Goal: Task Accomplishment & Management: Use online tool/utility

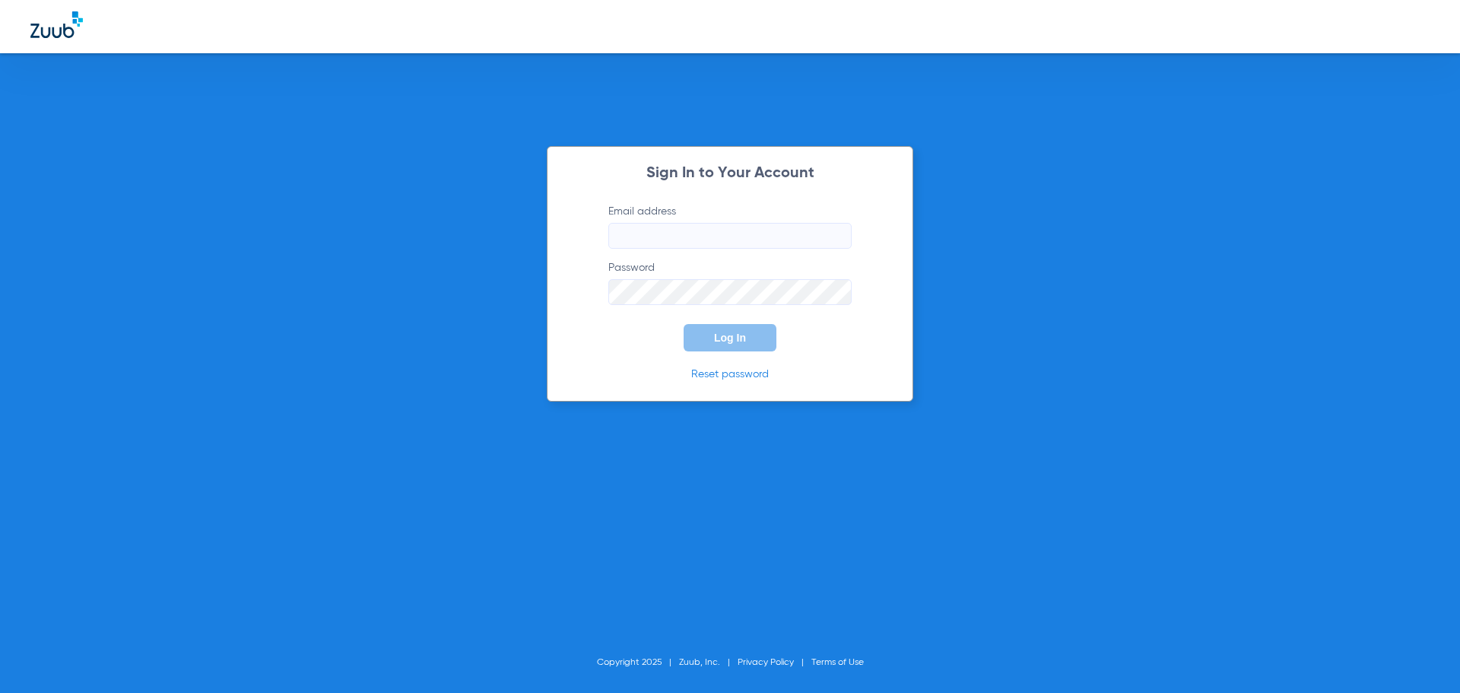
click at [779, 230] on input "Email address" at bounding box center [729, 236] width 243 height 26
click at [683, 324] on button "Log In" at bounding box center [729, 337] width 93 height 27
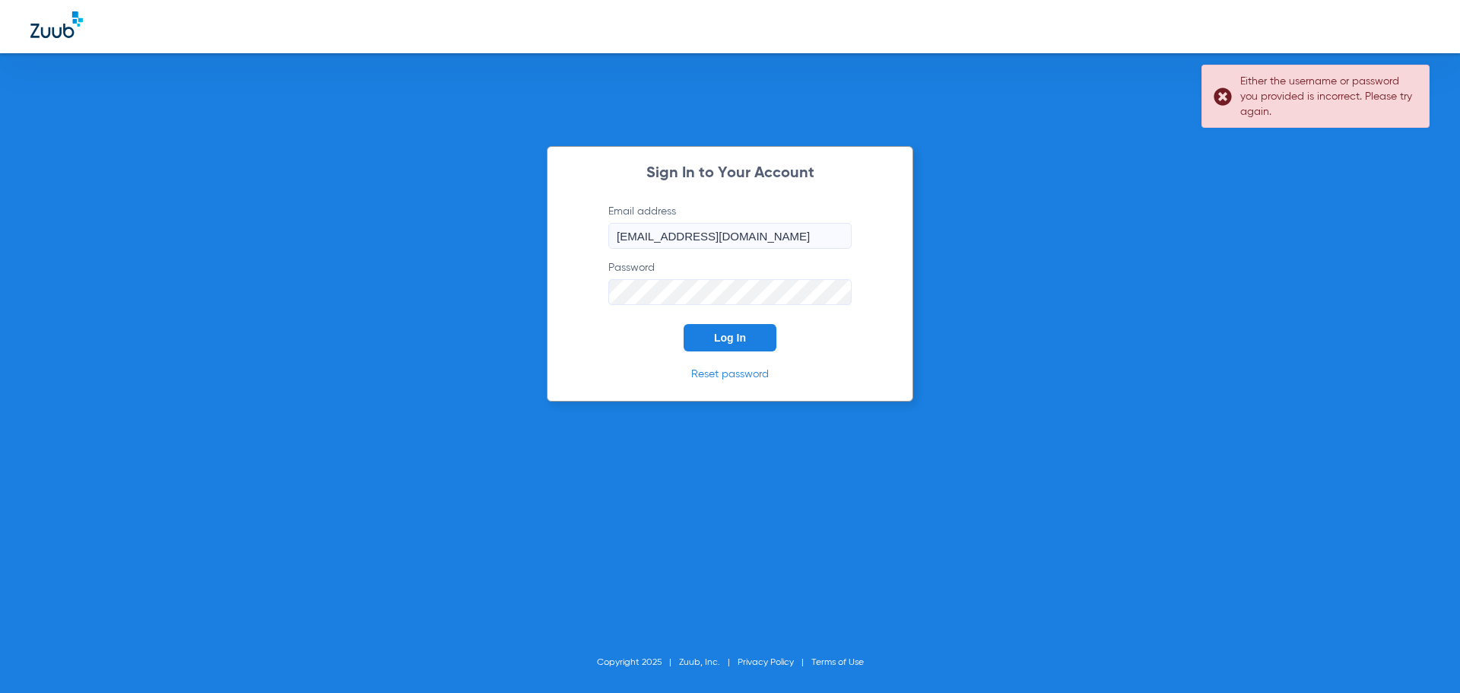
click at [420, 245] on div "Sign In to Your Account Email address [EMAIL_ADDRESS][DOMAIN_NAME] Password Log…" at bounding box center [730, 346] width 1460 height 693
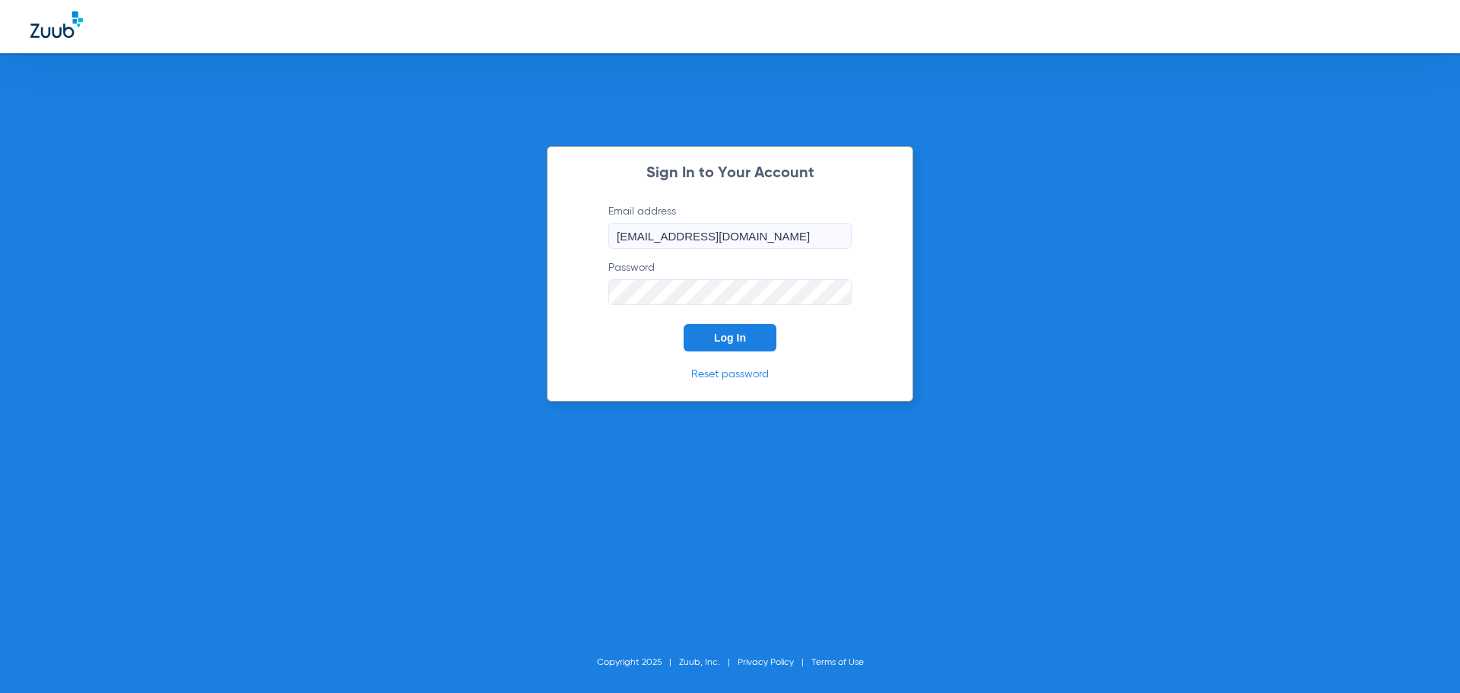
click at [683, 324] on button "Log In" at bounding box center [729, 337] width 93 height 27
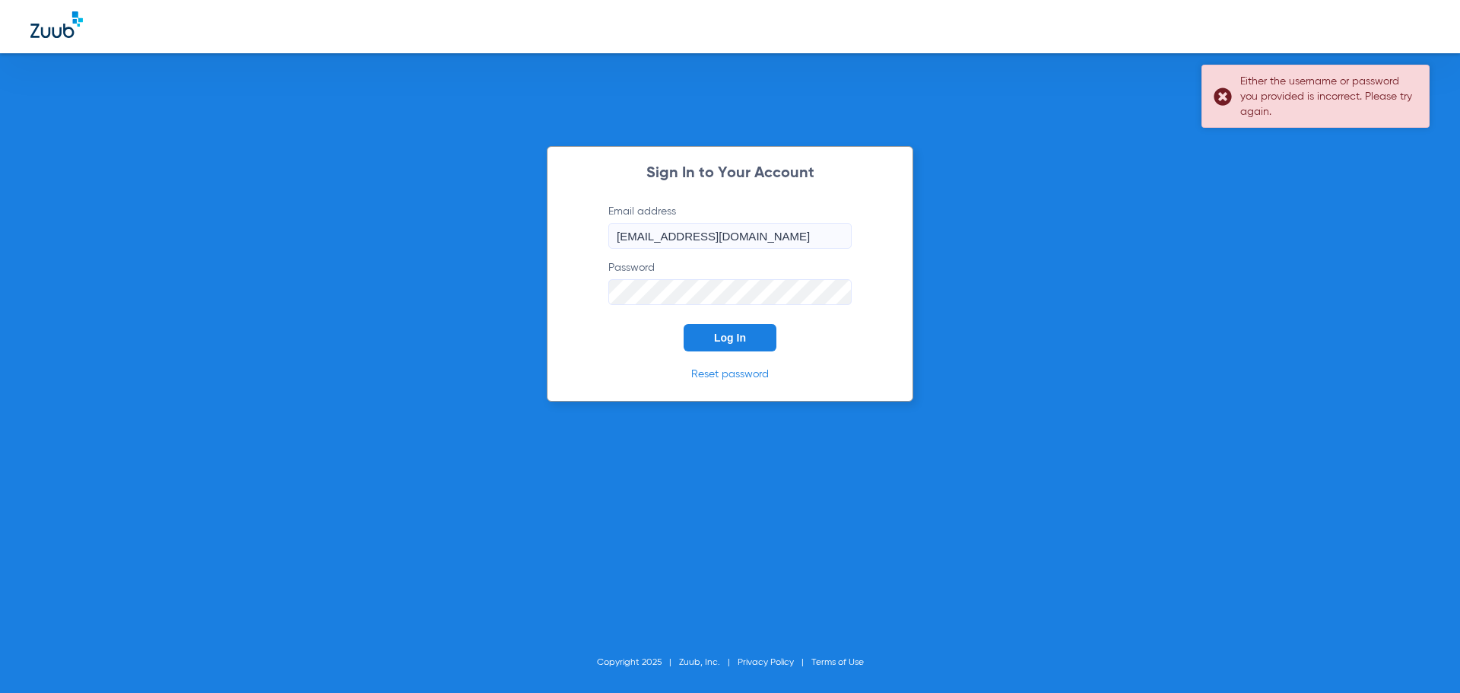
click at [1216, 97] on div "Either the username or password you provided is incorrect. Please try again." at bounding box center [1315, 96] width 228 height 63
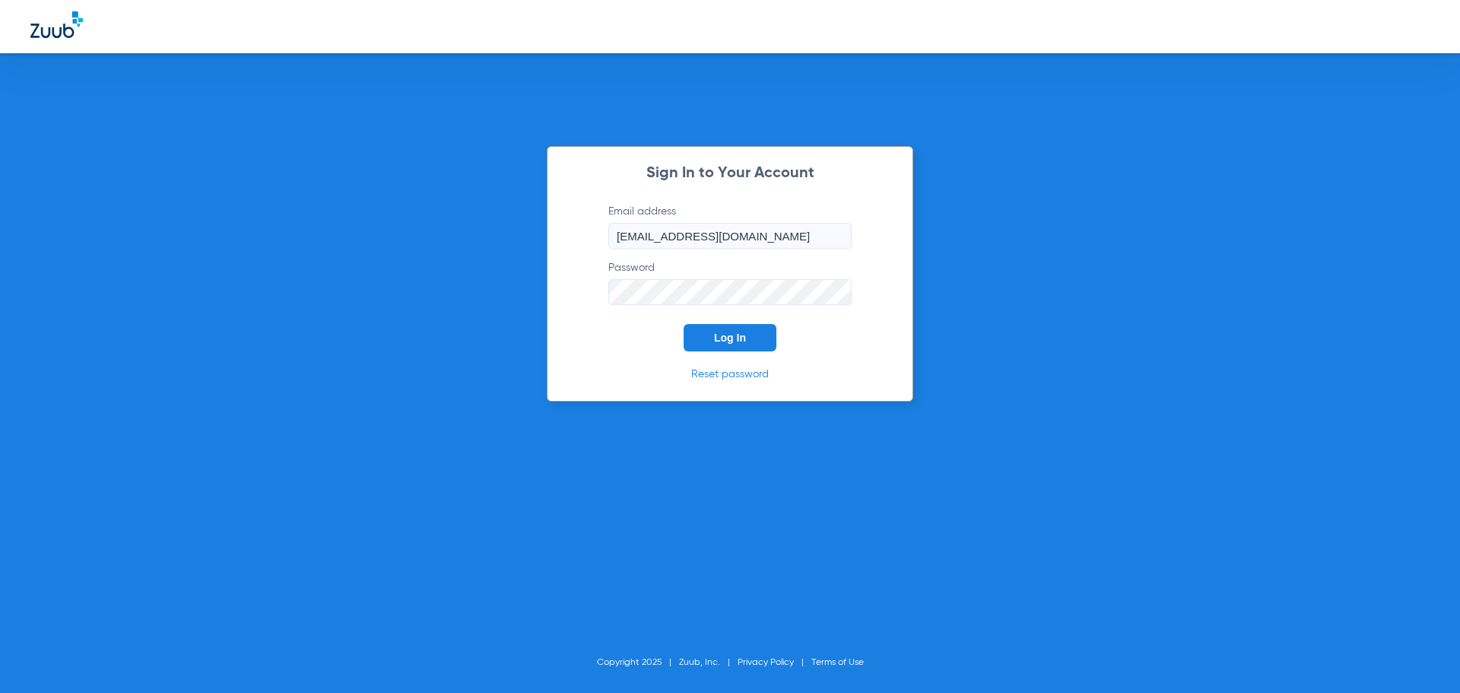
drag, startPoint x: 770, startPoint y: 233, endPoint x: 296, endPoint y: 237, distance: 474.4
click at [295, 237] on div "Sign In to Your Account Email address [EMAIL_ADDRESS][DOMAIN_NAME] Password Log…" at bounding box center [730, 346] width 1460 height 693
type input "0"
type input "[EMAIL_ADDRESS][DOMAIN_NAME]"
click at [459, 294] on div "Sign In to Your Account Email address [EMAIL_ADDRESS][DOMAIN_NAME] Password Log…" at bounding box center [730, 346] width 1460 height 693
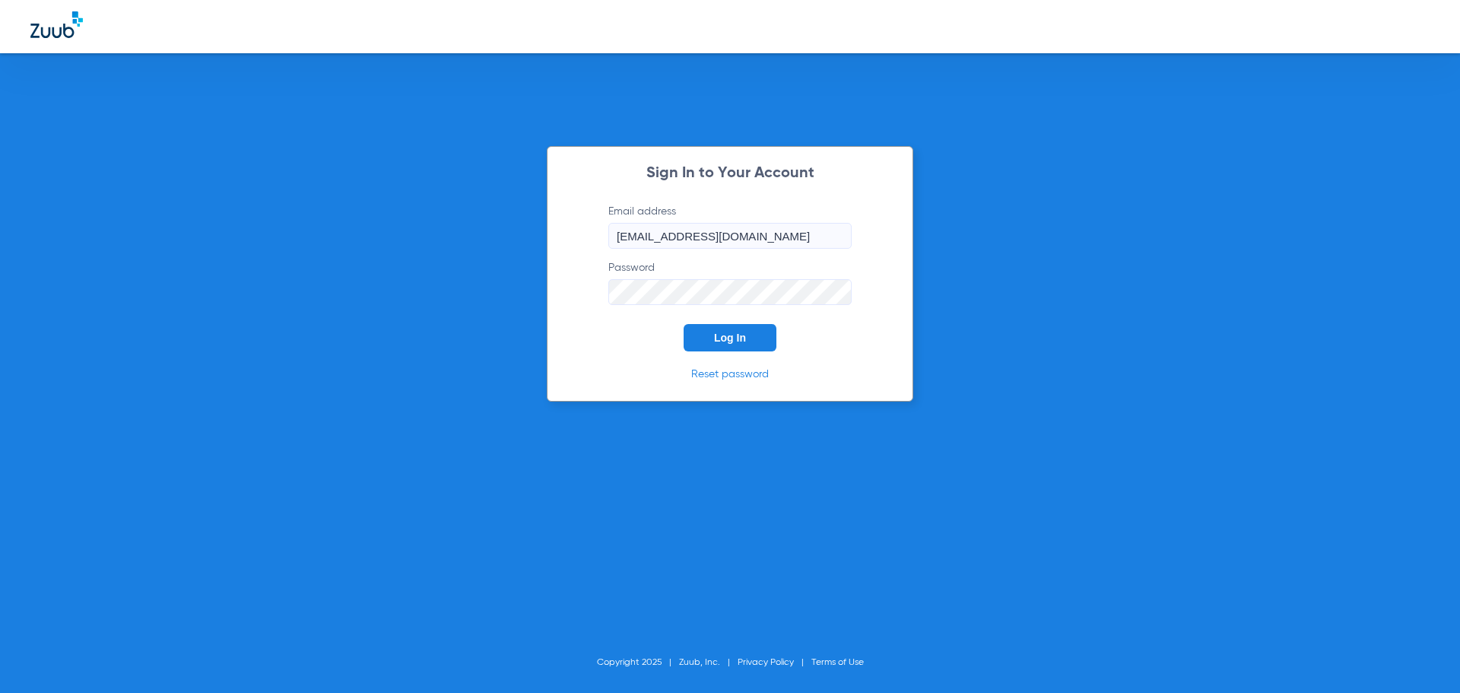
click at [683, 324] on button "Log In" at bounding box center [729, 337] width 93 height 27
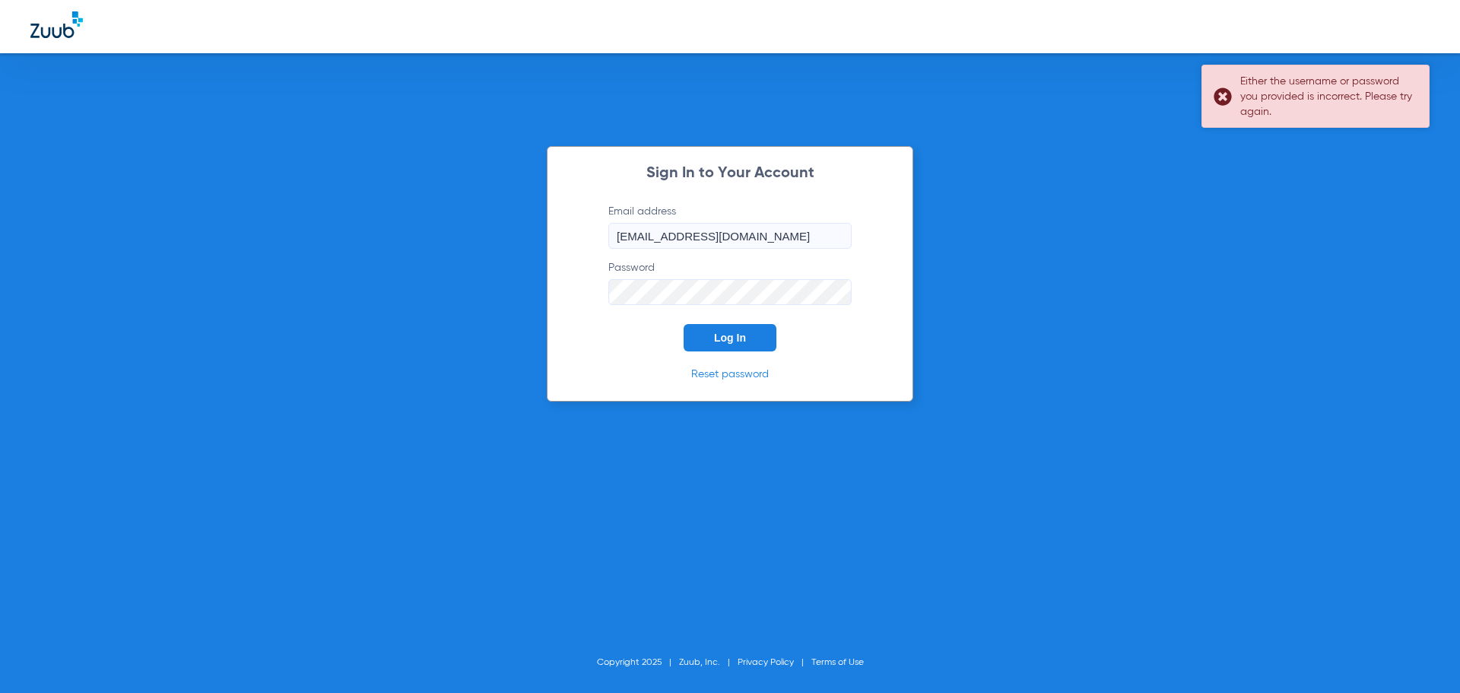
click at [1226, 92] on div "Either the username or password you provided is incorrect. Please try again." at bounding box center [1315, 96] width 228 height 63
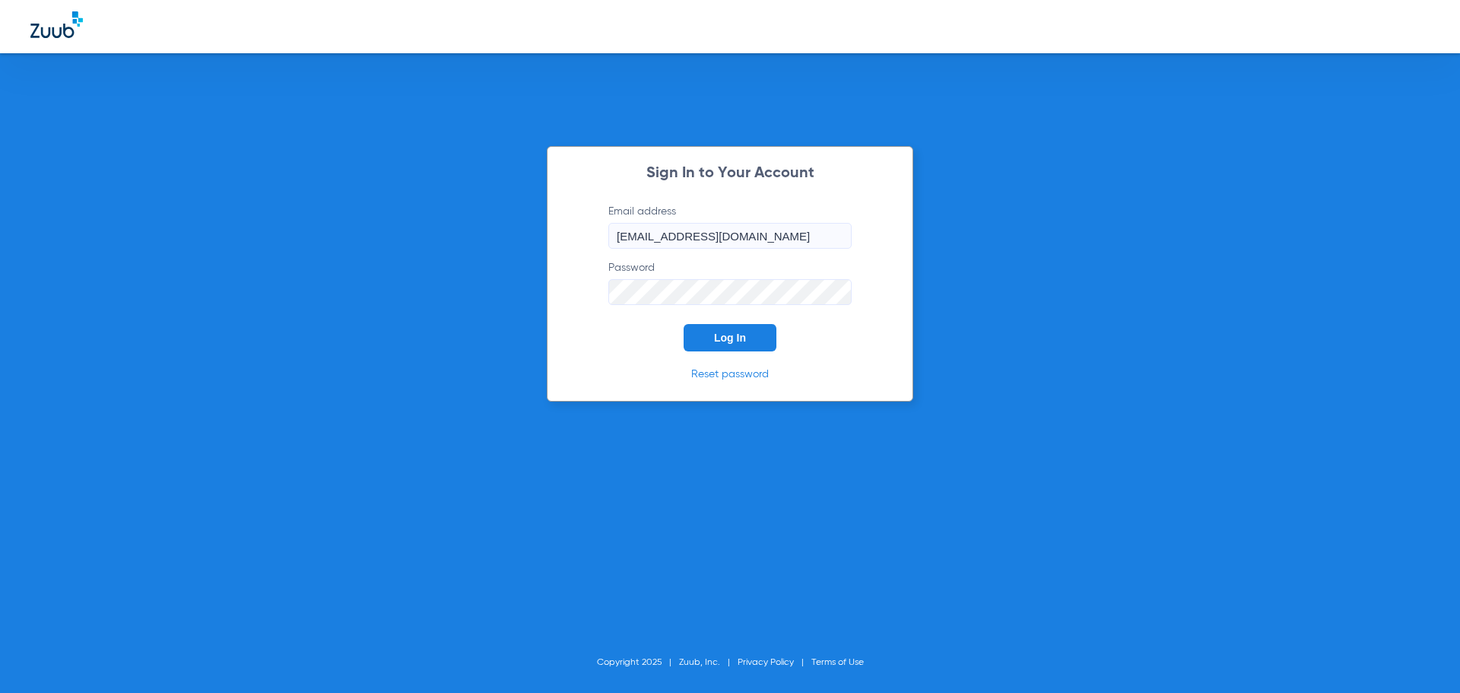
click at [736, 376] on link "Reset password" at bounding box center [730, 374] width 78 height 11
click at [314, 256] on div "Sign In to Your Account Email address [EMAIL_ADDRESS][DOMAIN_NAME] Password Log…" at bounding box center [730, 346] width 1460 height 693
click at [683, 324] on button "Log In" at bounding box center [729, 337] width 93 height 27
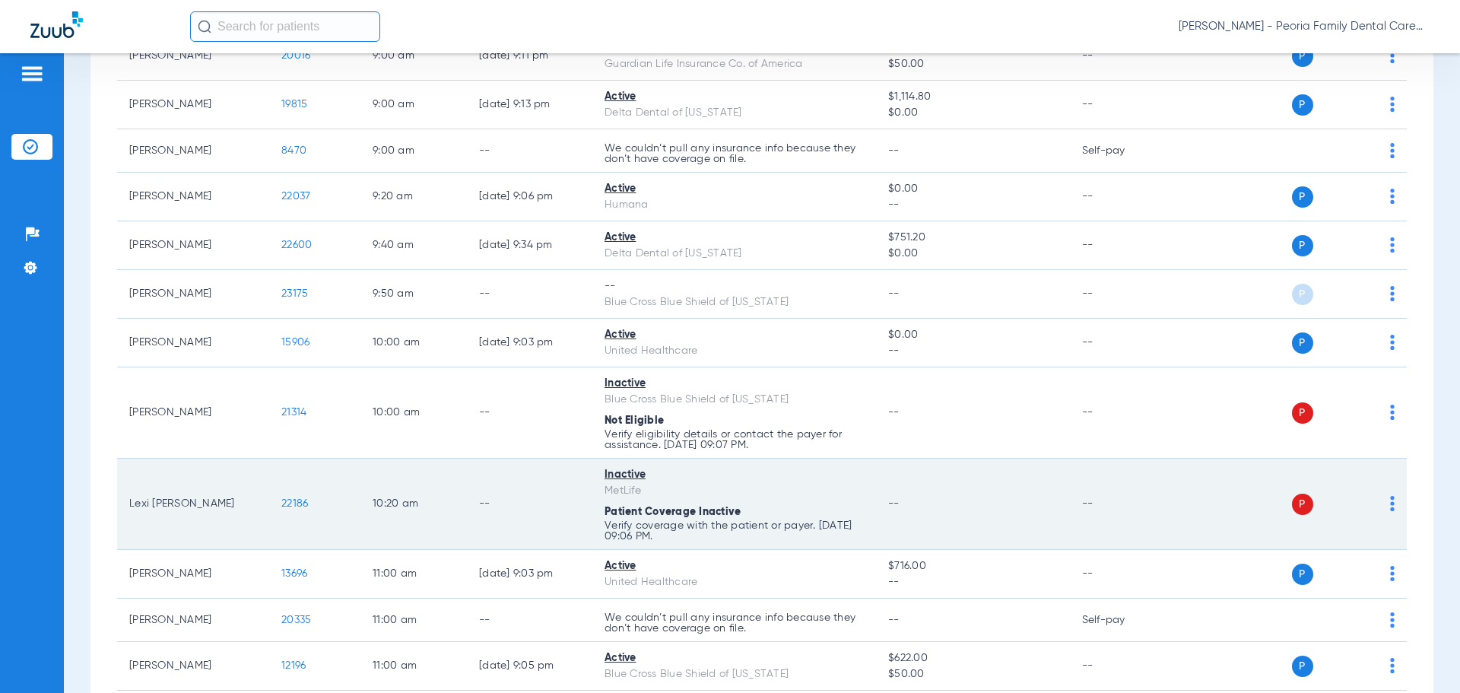
scroll to position [380, 0]
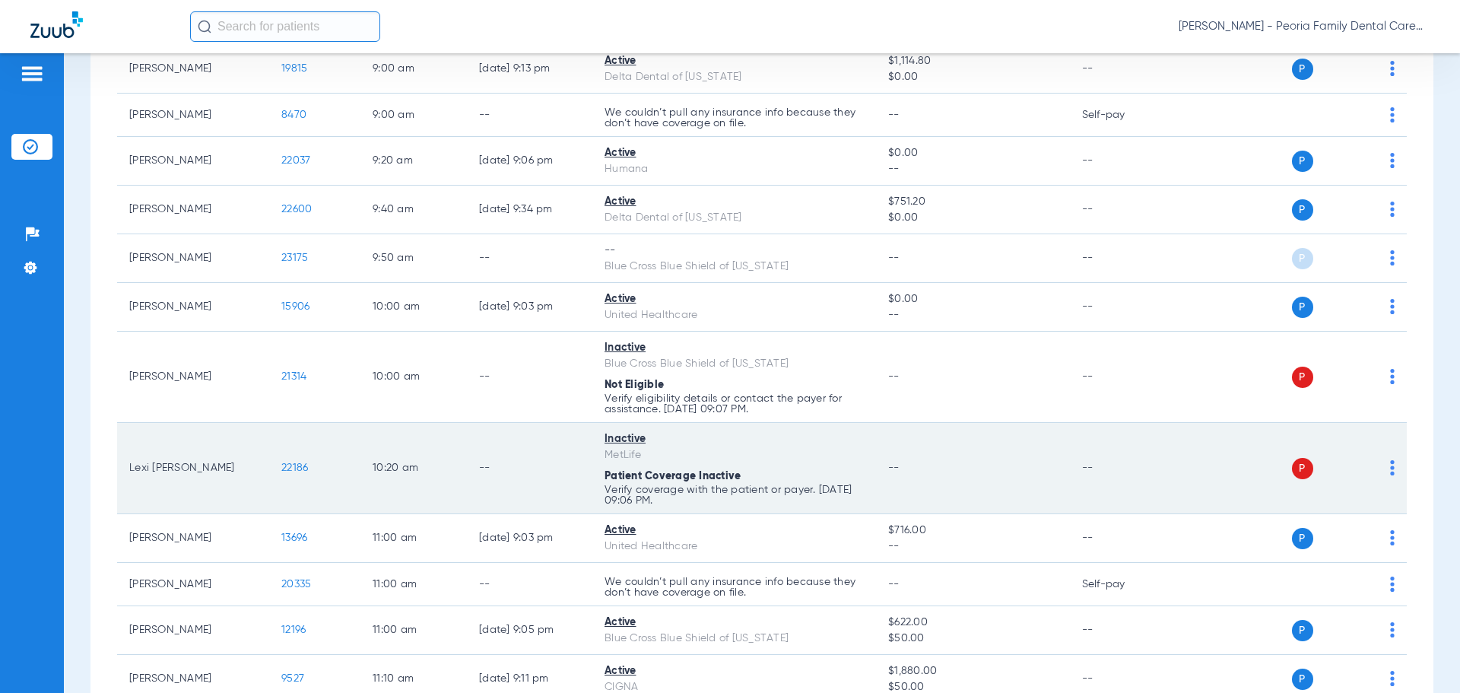
click at [1292, 466] on span "P" at bounding box center [1302, 468] width 21 height 21
click at [1390, 467] on img at bounding box center [1392, 467] width 5 height 15
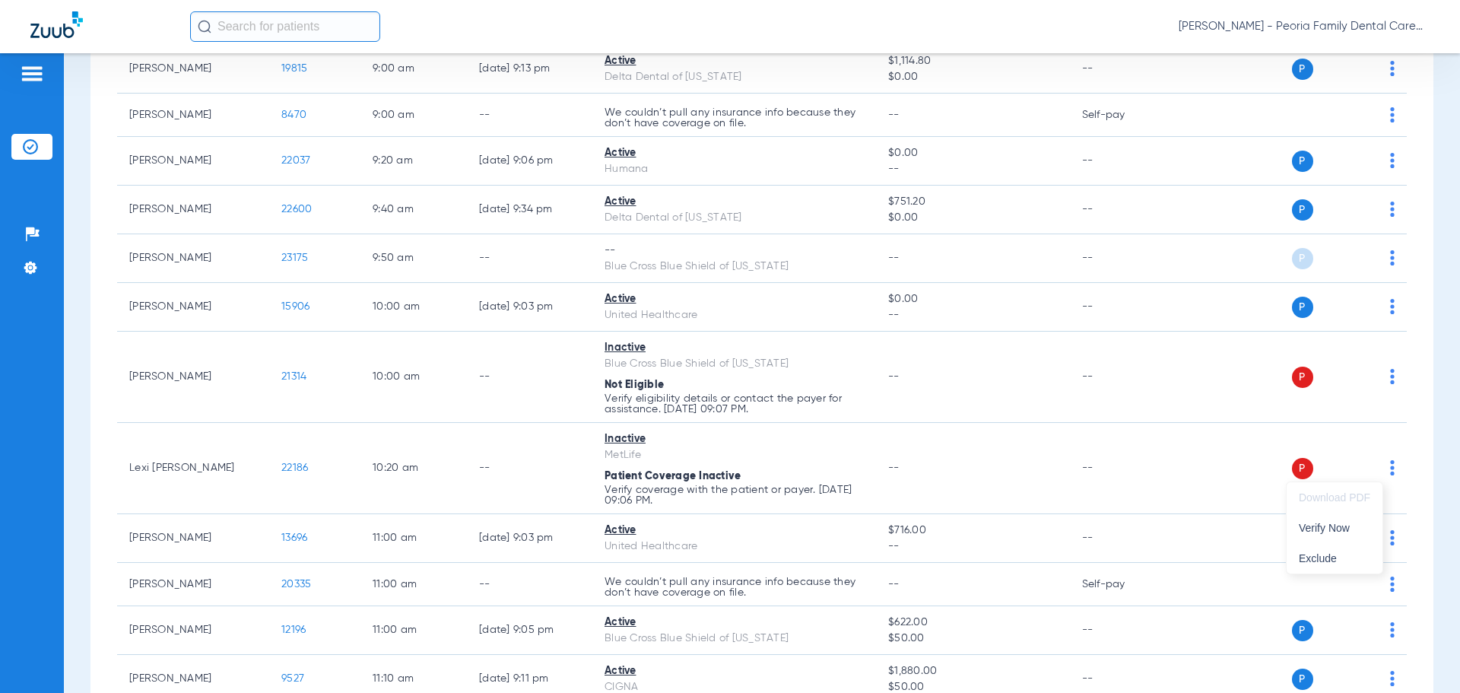
click at [1422, 461] on div at bounding box center [730, 346] width 1460 height 693
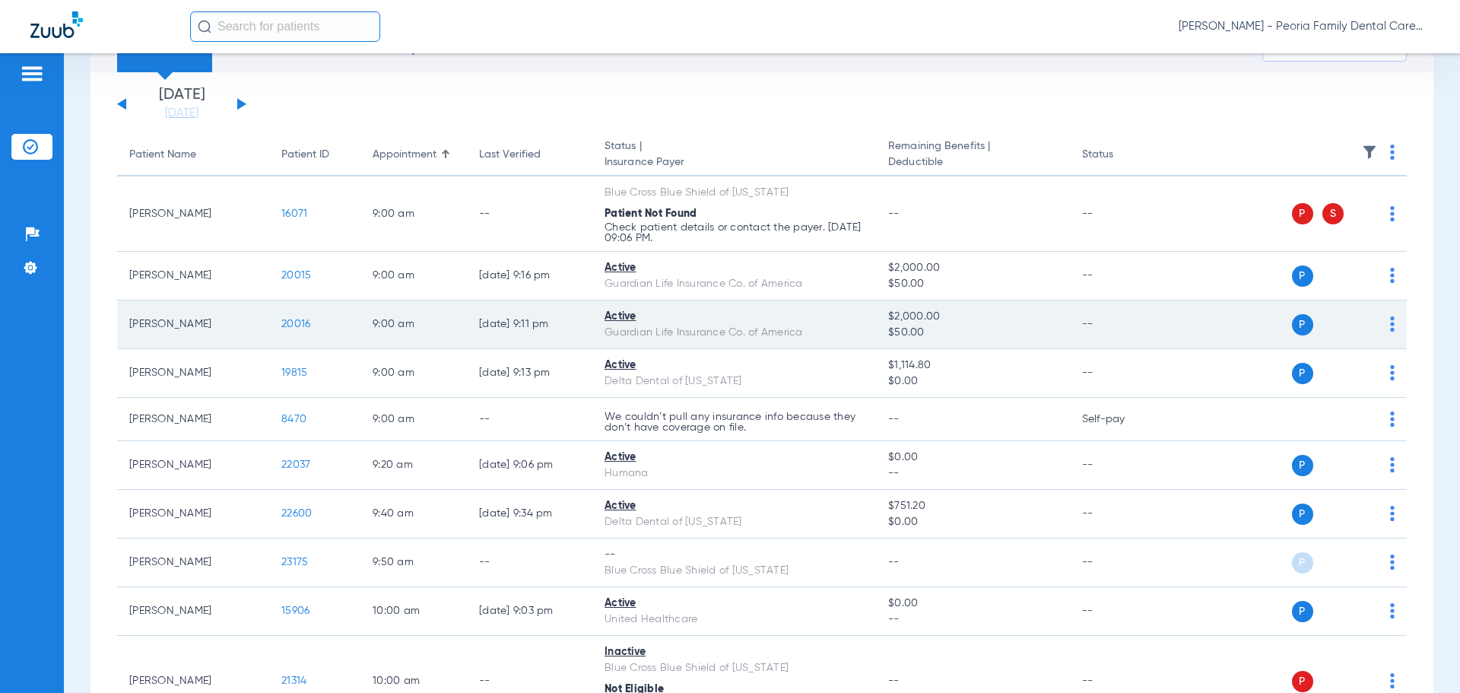
scroll to position [0, 0]
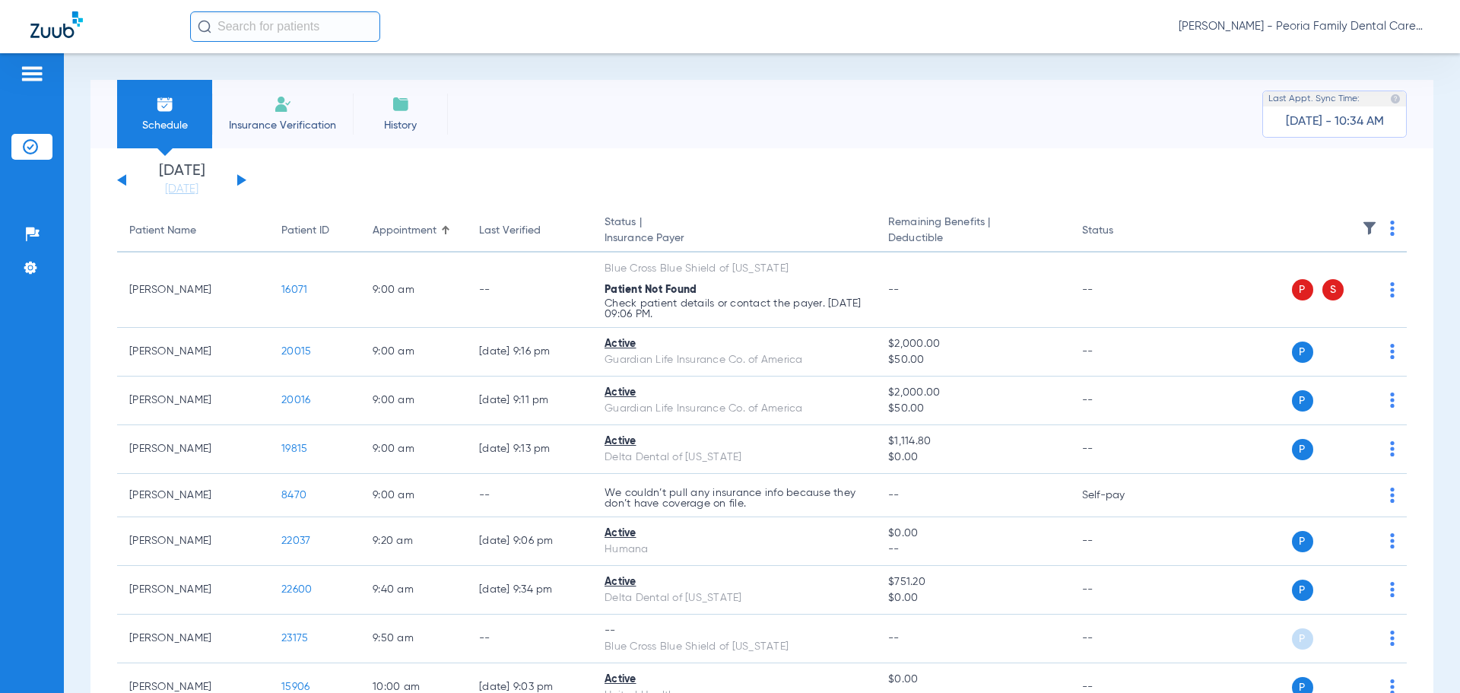
click at [263, 122] on span "Insurance Verification" at bounding box center [283, 125] width 118 height 15
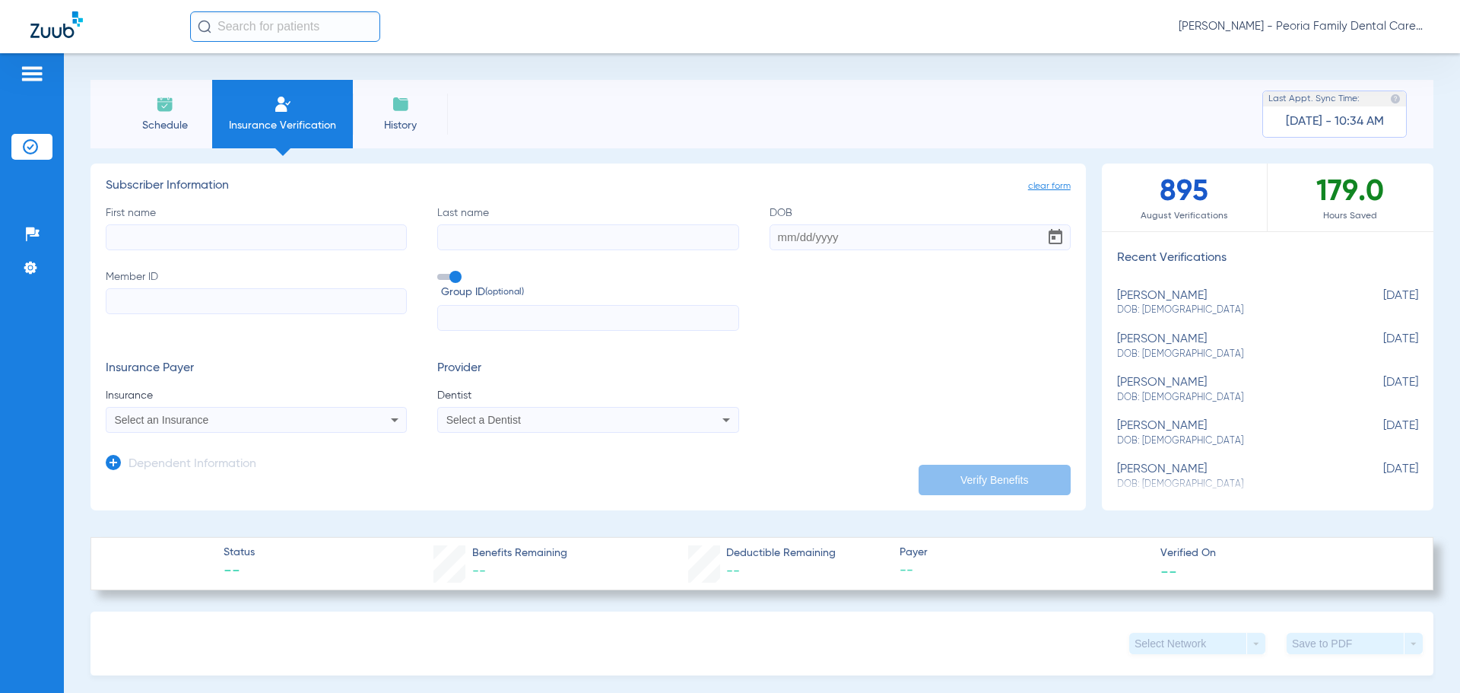
click at [178, 113] on li "Schedule" at bounding box center [164, 114] width 95 height 68
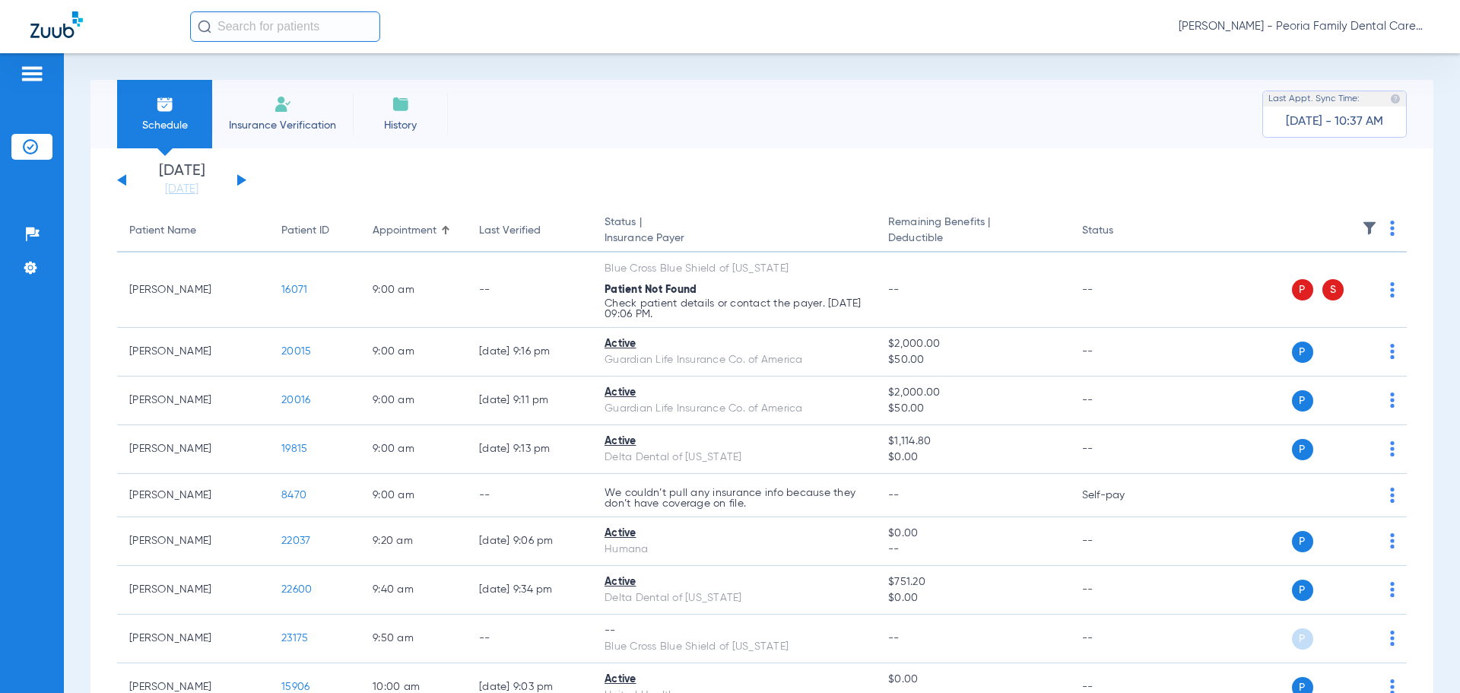
click at [239, 180] on button at bounding box center [241, 179] width 9 height 11
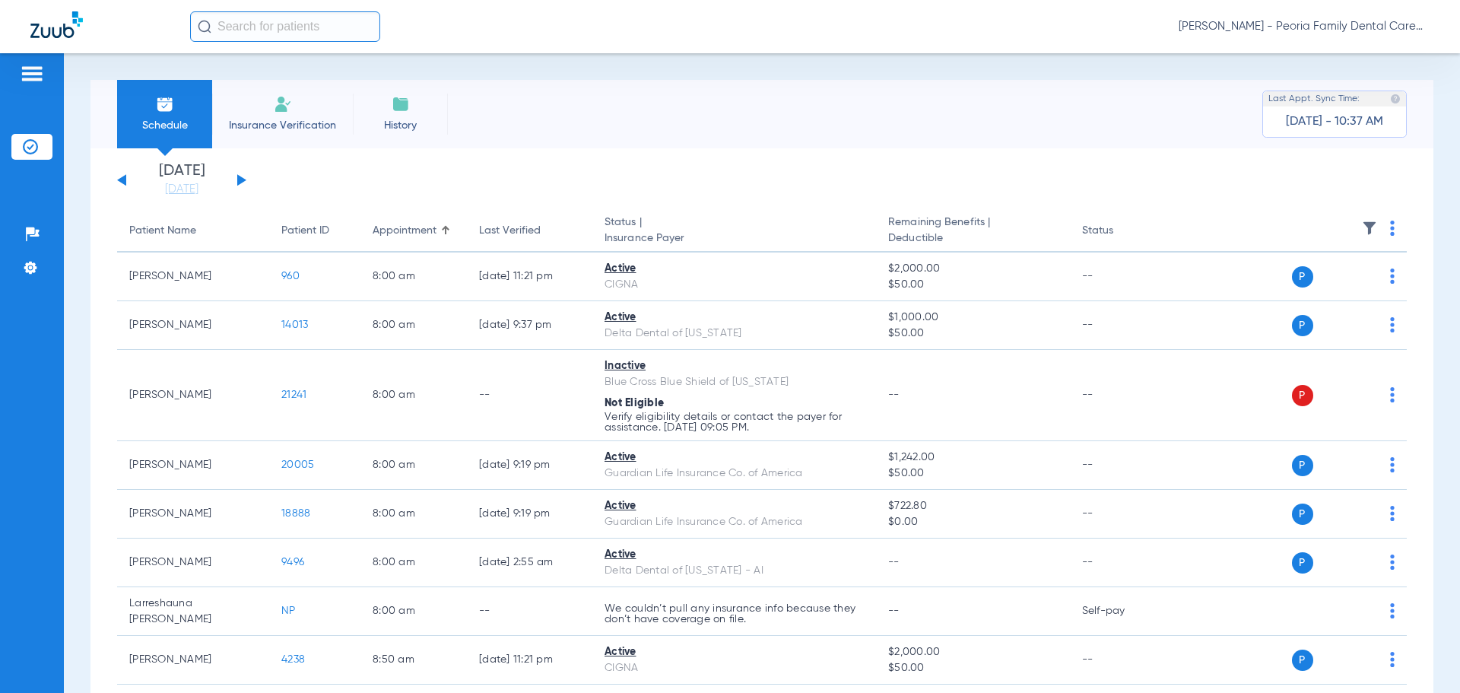
click at [245, 110] on li "Insurance Verification" at bounding box center [282, 114] width 141 height 68
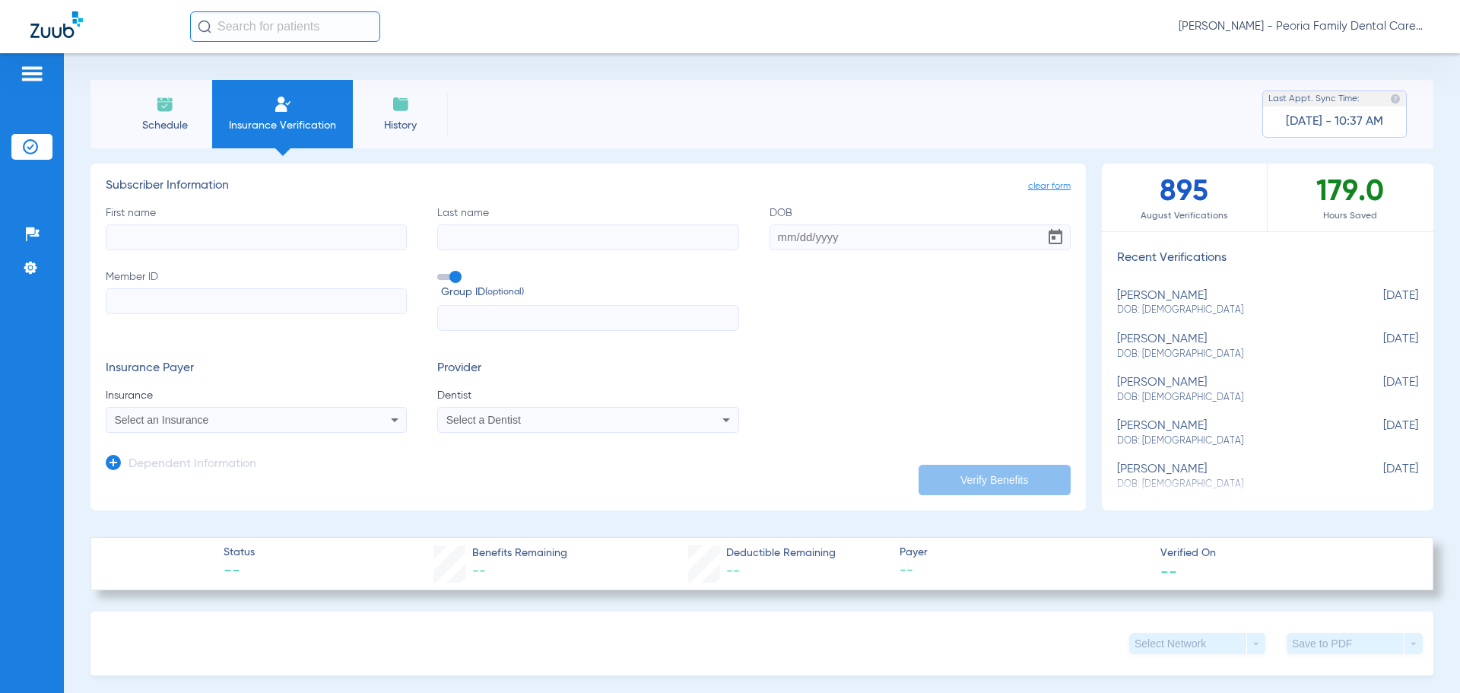
click at [140, 113] on li "Schedule" at bounding box center [164, 114] width 95 height 68
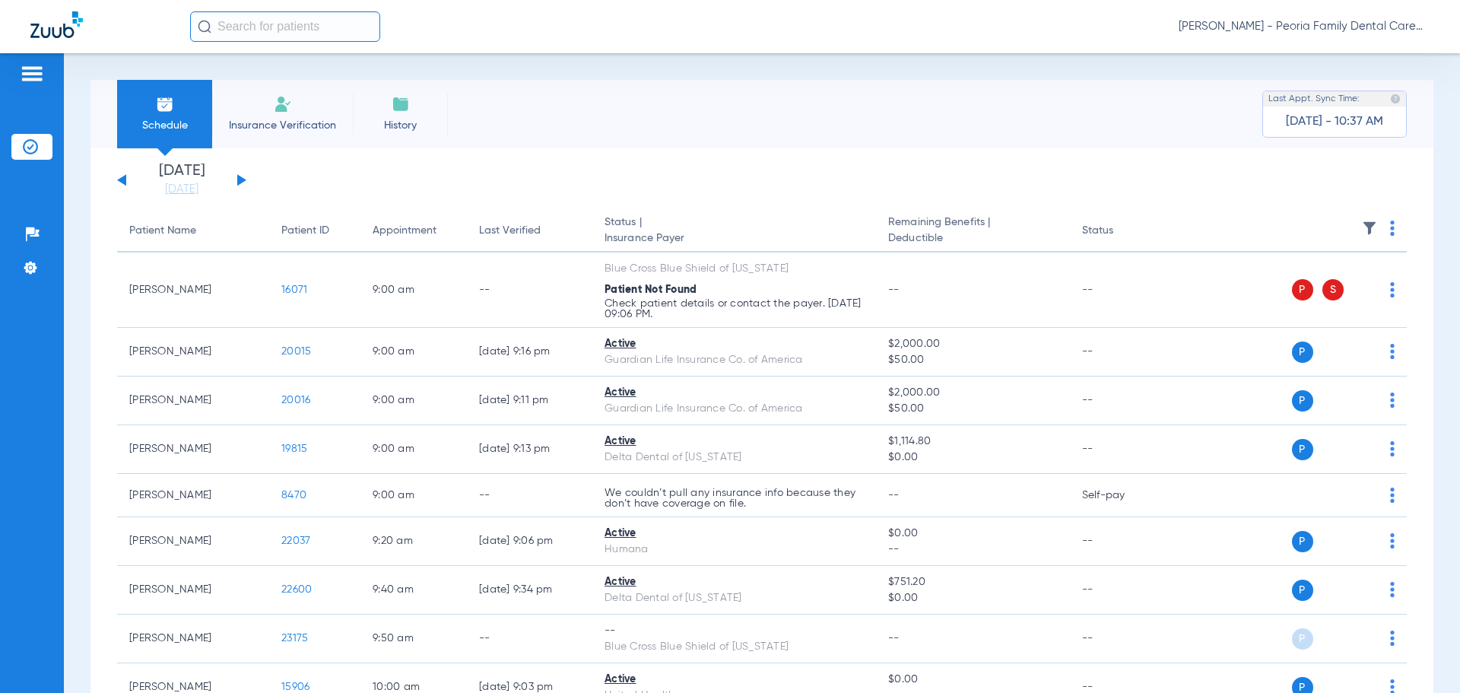
click at [233, 177] on div "[DATE] [DATE] [DATE] [DATE] [DATE] [DATE] [DATE] [DATE] [DATE] [DATE] [DATE] [D…" at bounding box center [181, 179] width 129 height 33
click at [240, 182] on button at bounding box center [241, 179] width 9 height 11
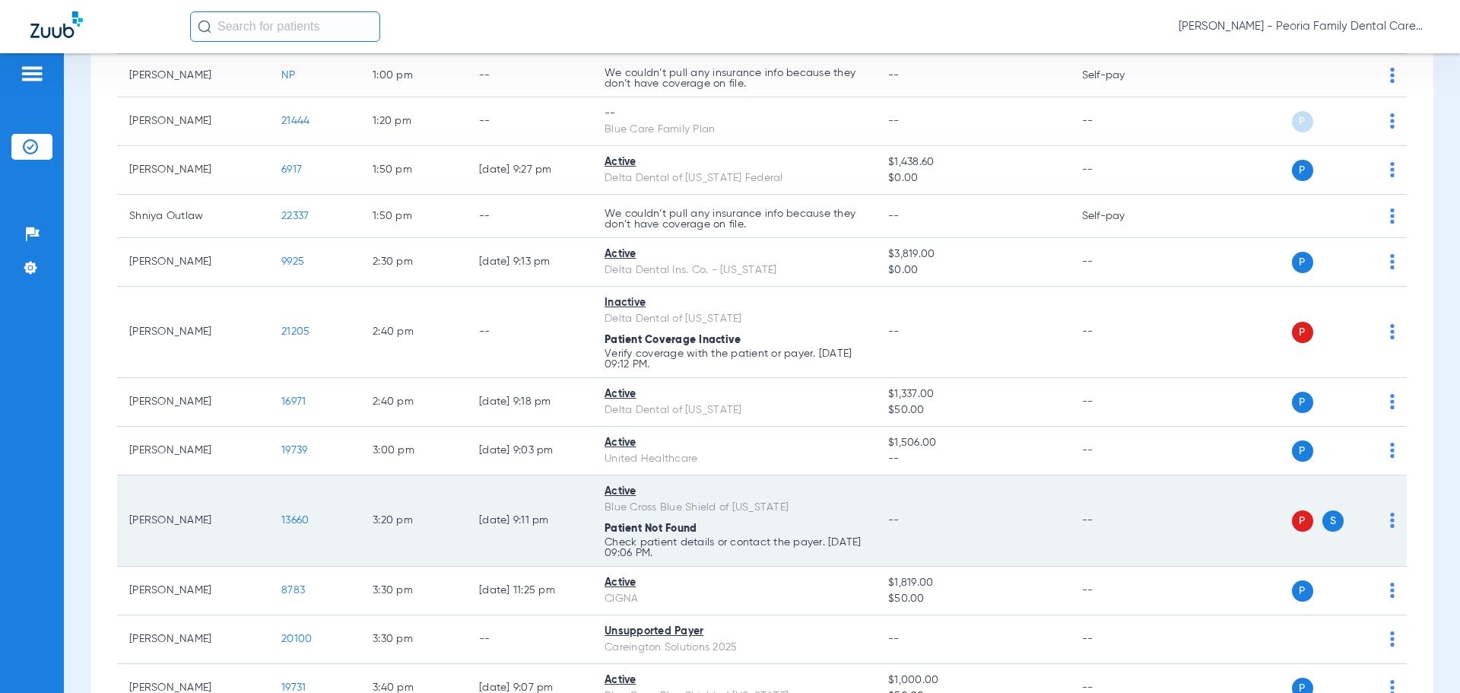
scroll to position [1616, 0]
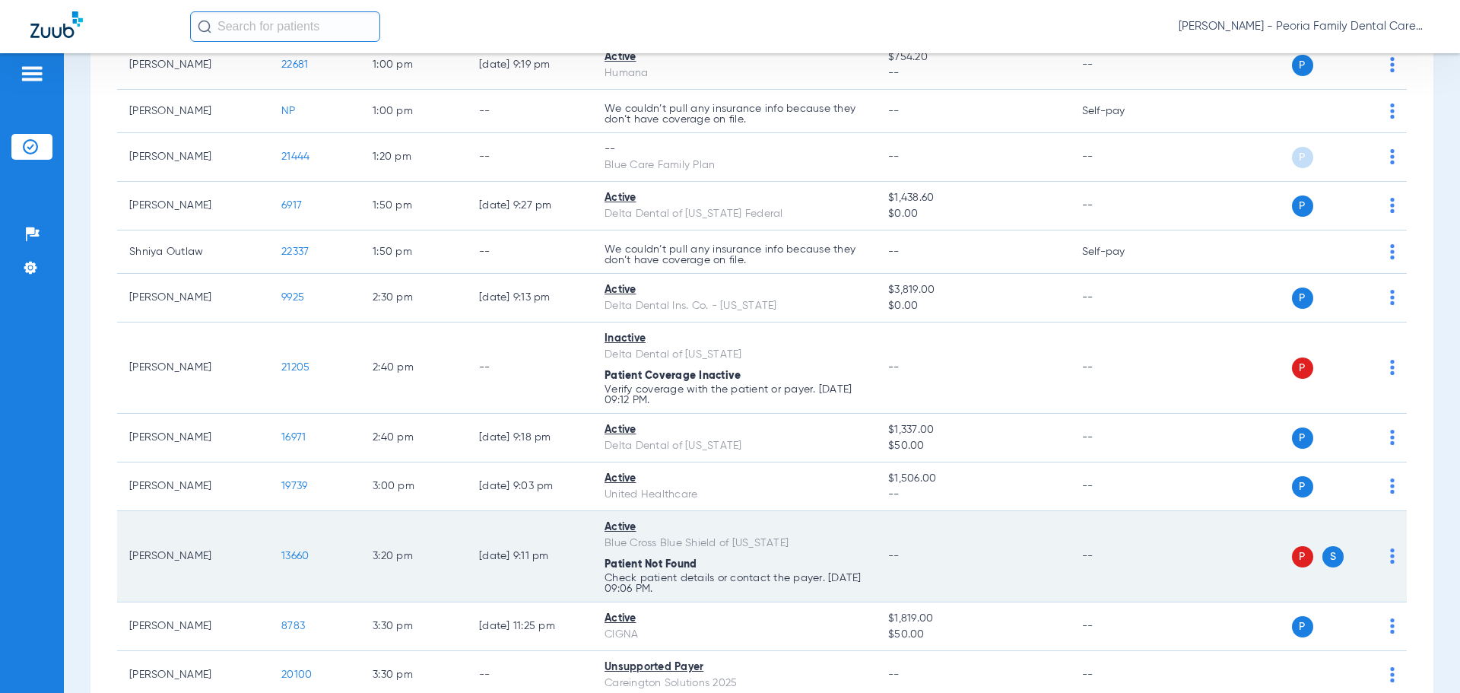
click at [1322, 547] on span "S" at bounding box center [1332, 556] width 21 height 21
click at [1292, 557] on span "P" at bounding box center [1302, 556] width 21 height 21
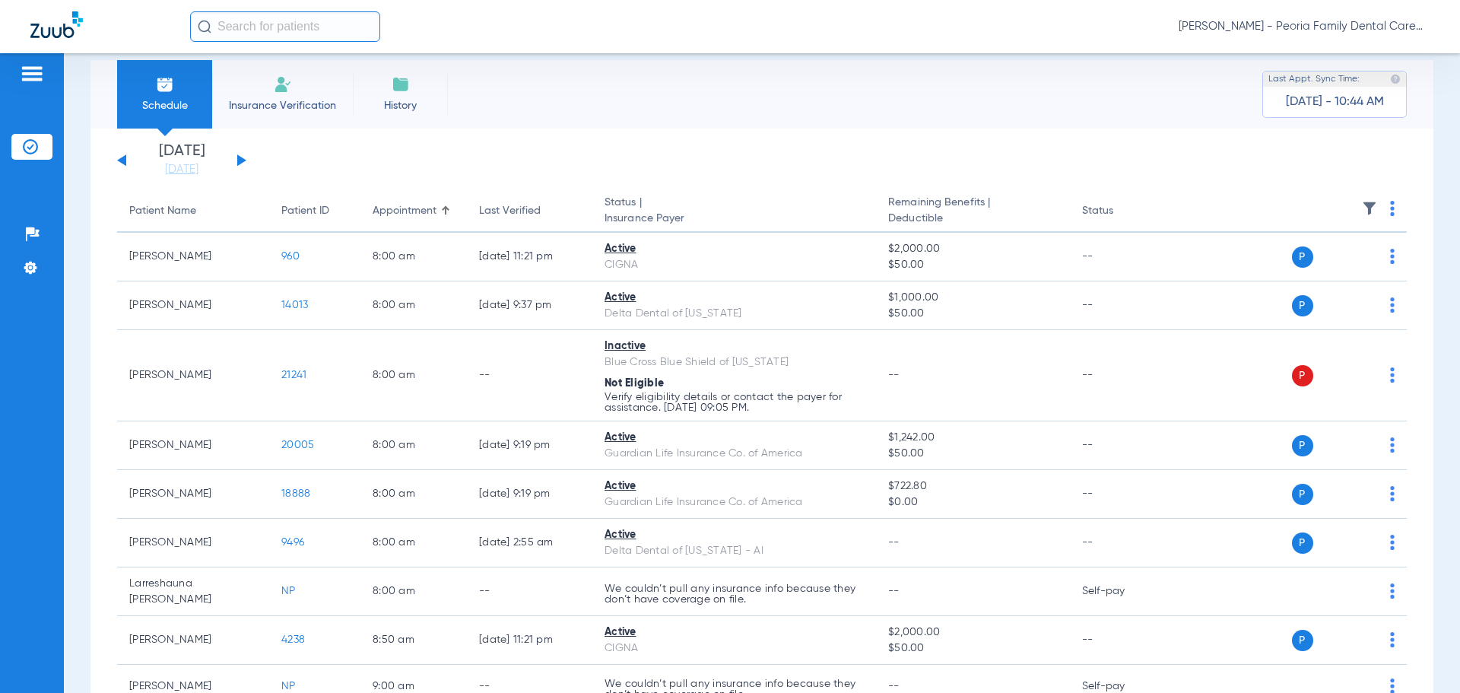
scroll to position [0, 0]
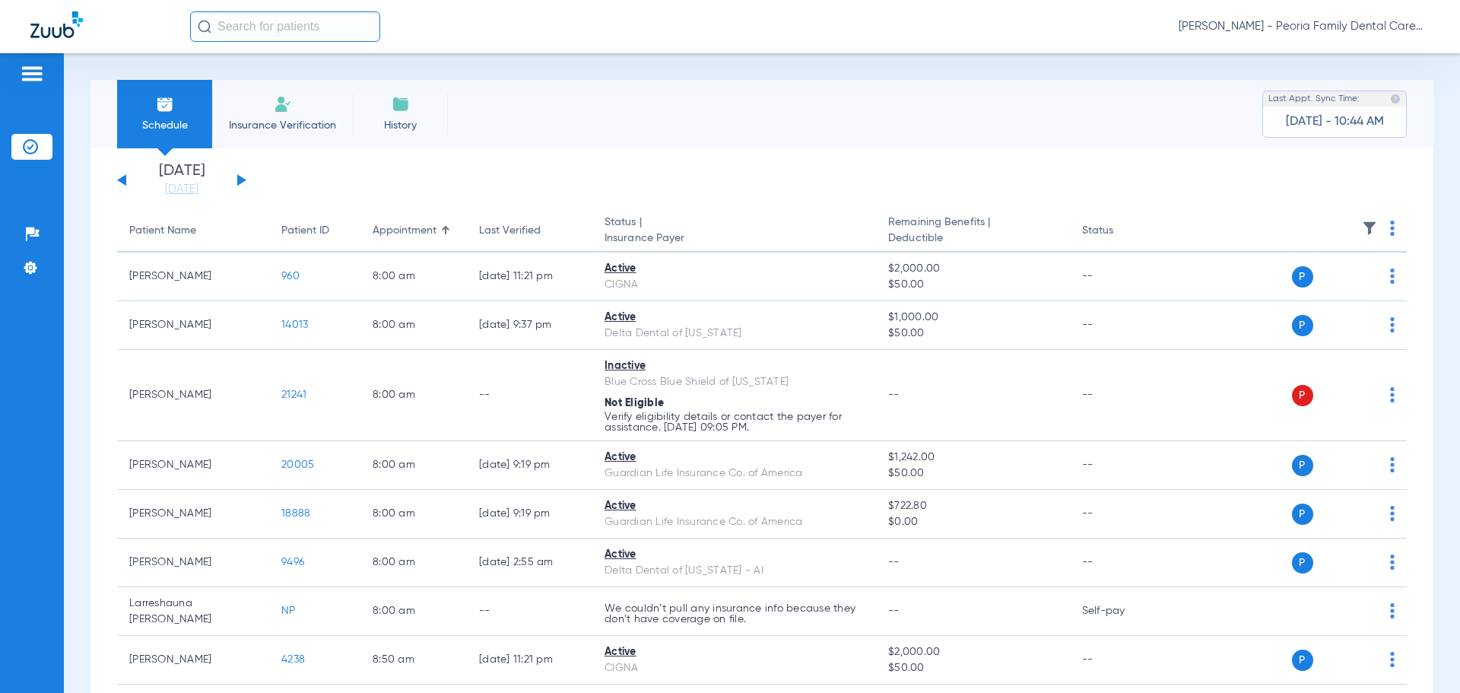
click at [122, 182] on button at bounding box center [121, 179] width 9 height 11
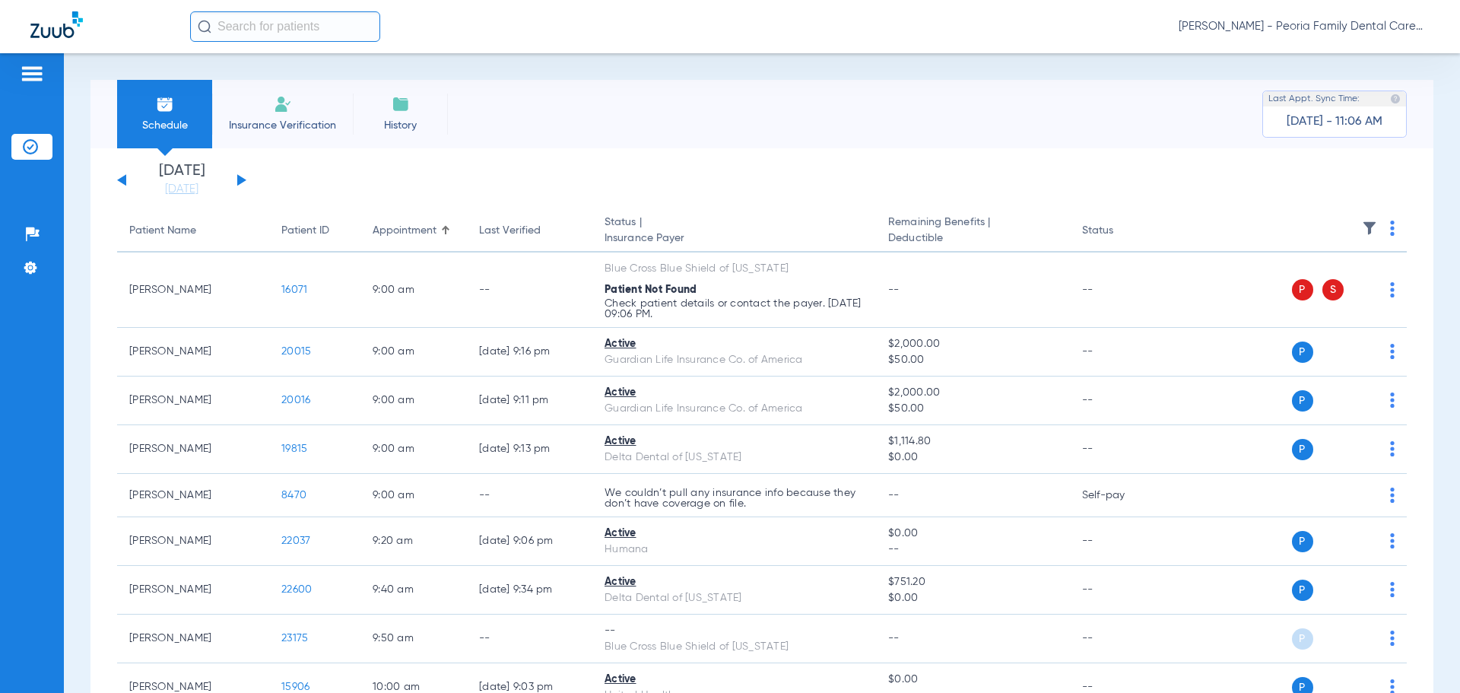
click at [235, 178] on div "[DATE] [DATE] [DATE] [DATE] [DATE] [DATE] [DATE] [DATE] [DATE] [DATE] [DATE] [D…" at bounding box center [181, 179] width 129 height 33
click at [239, 179] on button at bounding box center [241, 179] width 9 height 11
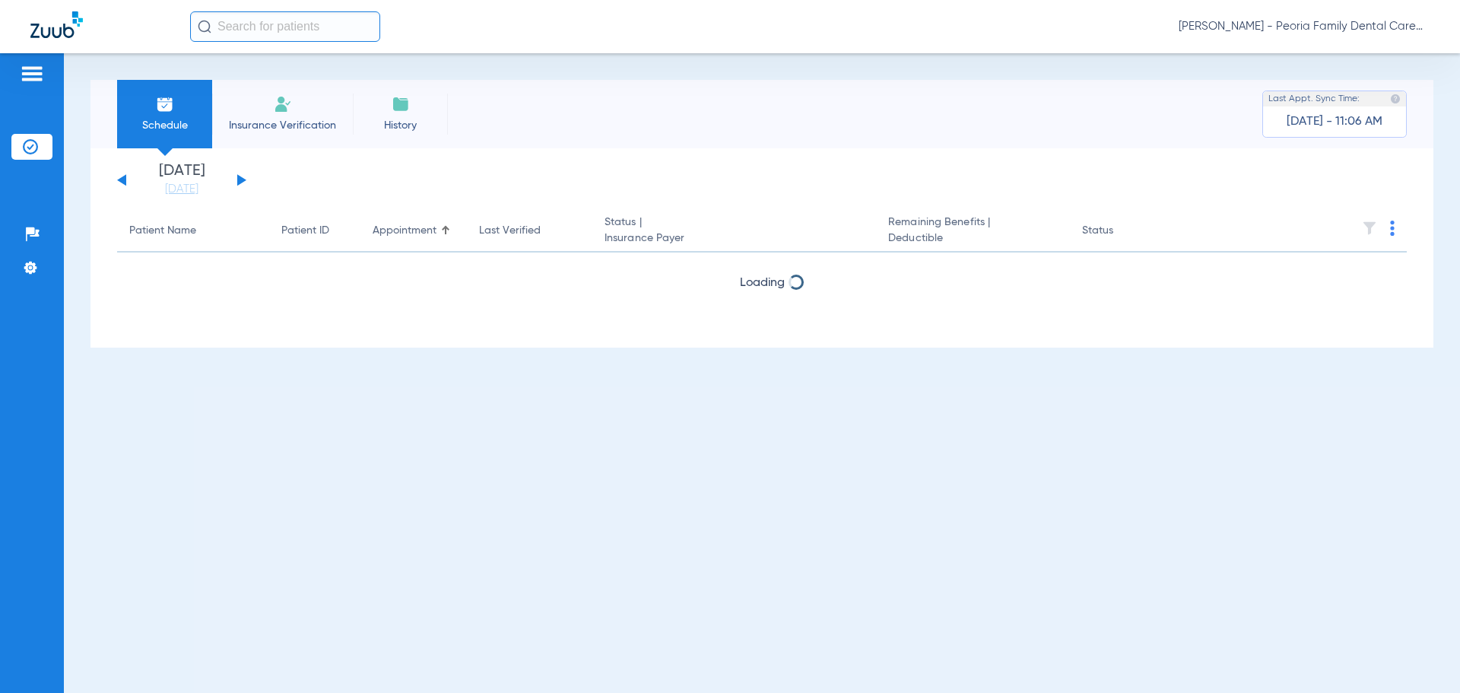
click at [239, 179] on button at bounding box center [241, 179] width 9 height 11
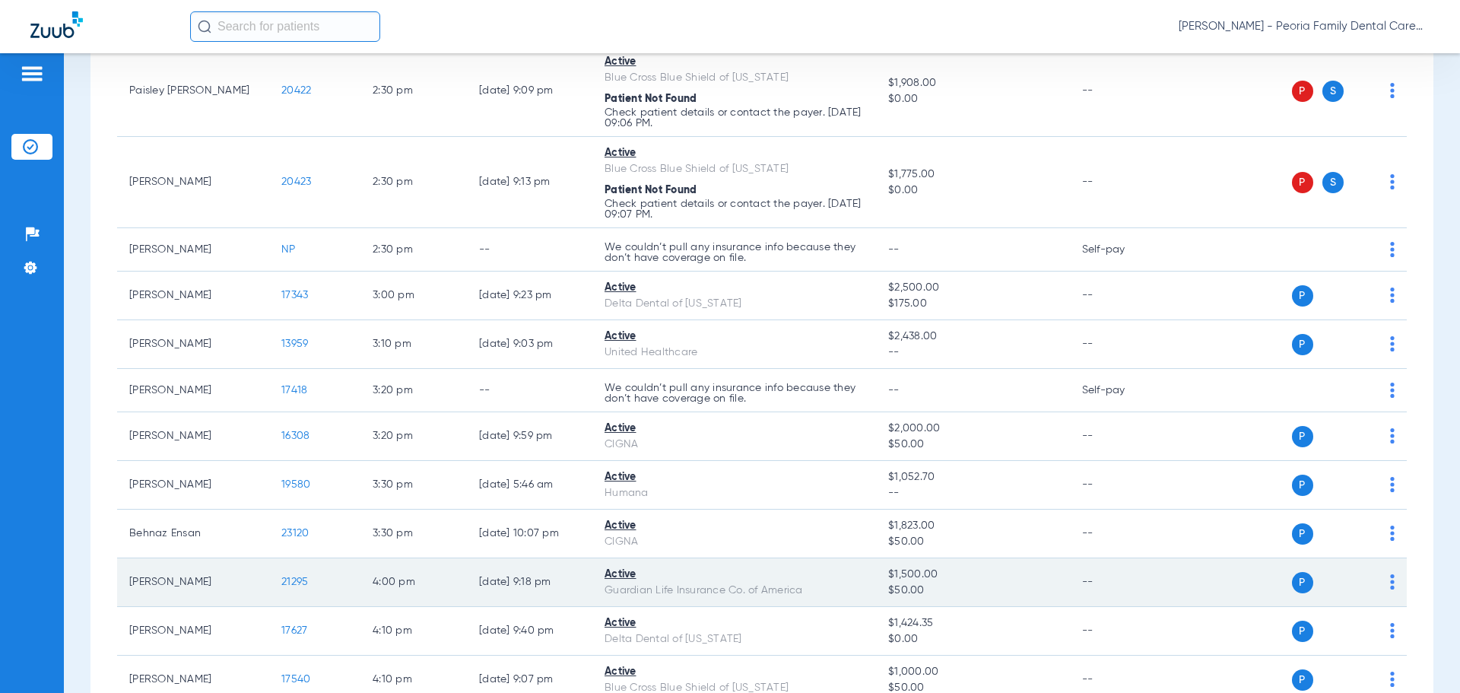
scroll to position [1882, 0]
